Goal: Task Accomplishment & Management: Manage account settings

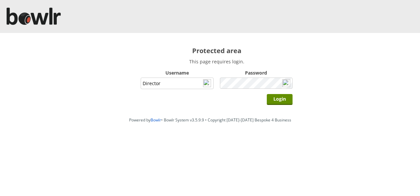
type input "Director"
click at [267, 94] on input "Login" at bounding box center [280, 99] width 26 height 11
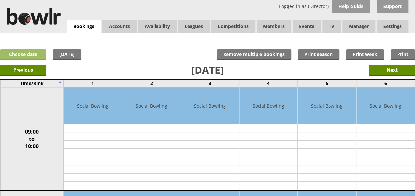
click at [40, 56] on link "Choose date" at bounding box center [23, 55] width 46 height 11
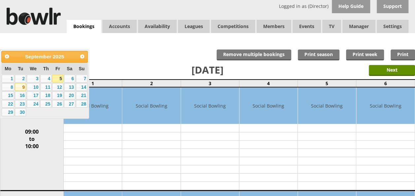
click at [21, 87] on link "9" at bounding box center [20, 87] width 11 height 8
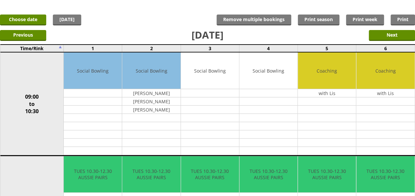
scroll to position [33, 0]
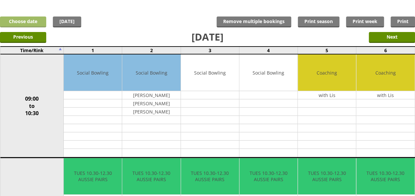
click at [38, 22] on link "Choose date" at bounding box center [23, 22] width 46 height 11
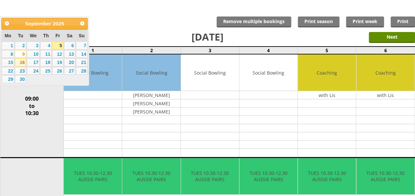
click at [21, 64] on link "16" at bounding box center [20, 62] width 11 height 8
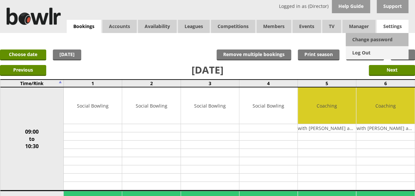
click at [354, 54] on link "Log Out" at bounding box center [377, 52] width 63 height 13
